Goal: Task Accomplishment & Management: Use online tool/utility

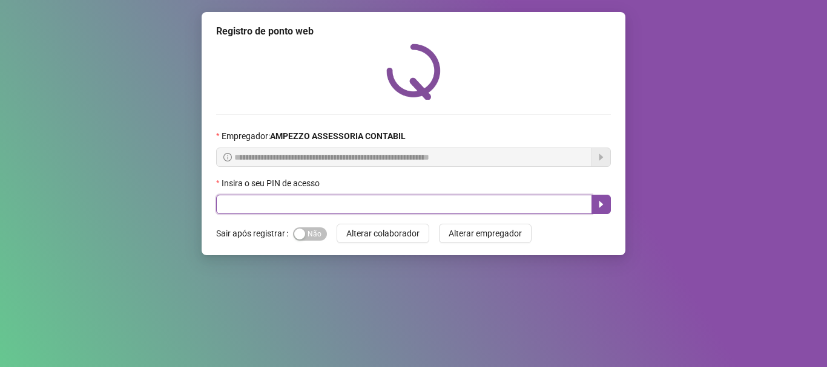
click at [334, 203] on input "text" at bounding box center [404, 204] width 376 height 19
type input "*****"
click at [608, 202] on button "button" at bounding box center [600, 204] width 19 height 19
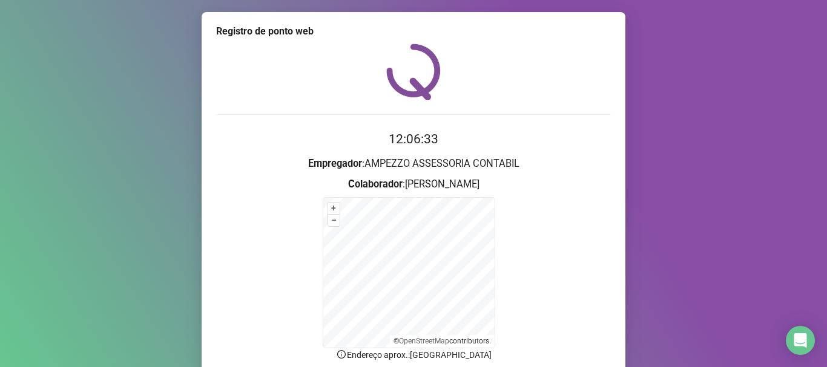
scroll to position [102, 0]
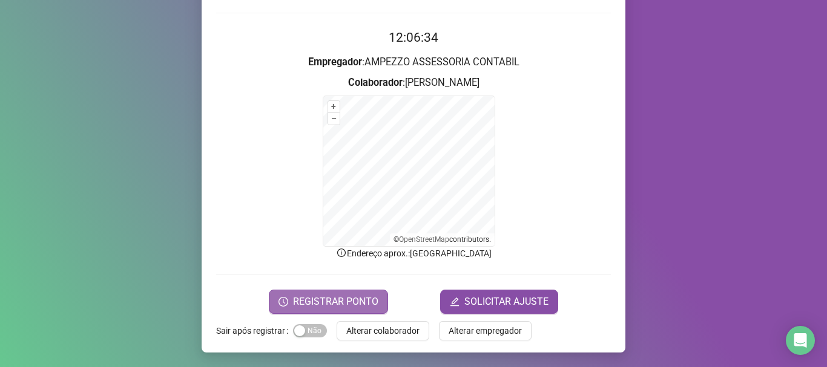
click at [322, 296] on span "REGISTRAR PONTO" at bounding box center [335, 302] width 85 height 15
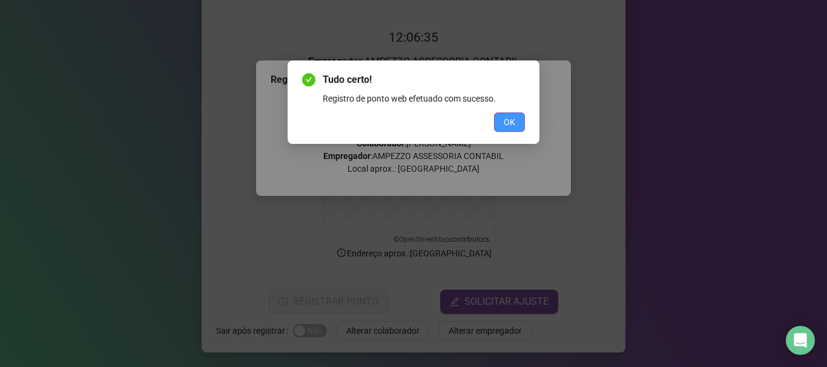
click at [513, 128] on span "OK" at bounding box center [510, 122] width 12 height 13
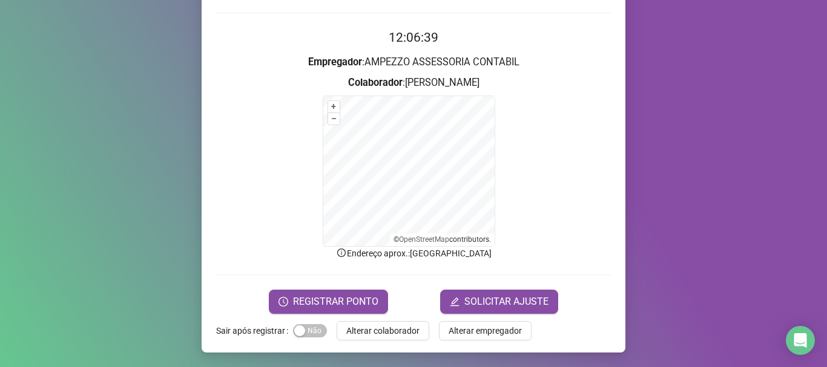
click at [606, 137] on form "+ – ⇧ › © OpenStreetMap contributors." at bounding box center [413, 171] width 395 height 151
click at [370, 290] on button "REGISTRAR PONTO" at bounding box center [328, 302] width 119 height 24
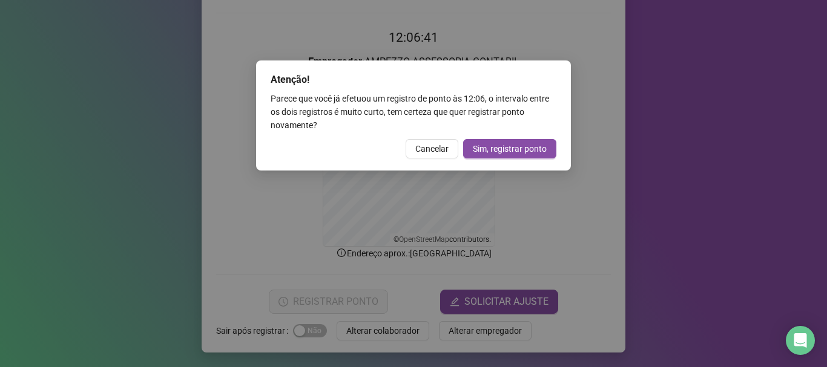
click at [561, 201] on div "Atenção! Parece que você já efetuou um registro de ponto às 12:06 , o intervalo…" at bounding box center [413, 183] width 827 height 367
